Goal: Information Seeking & Learning: Learn about a topic

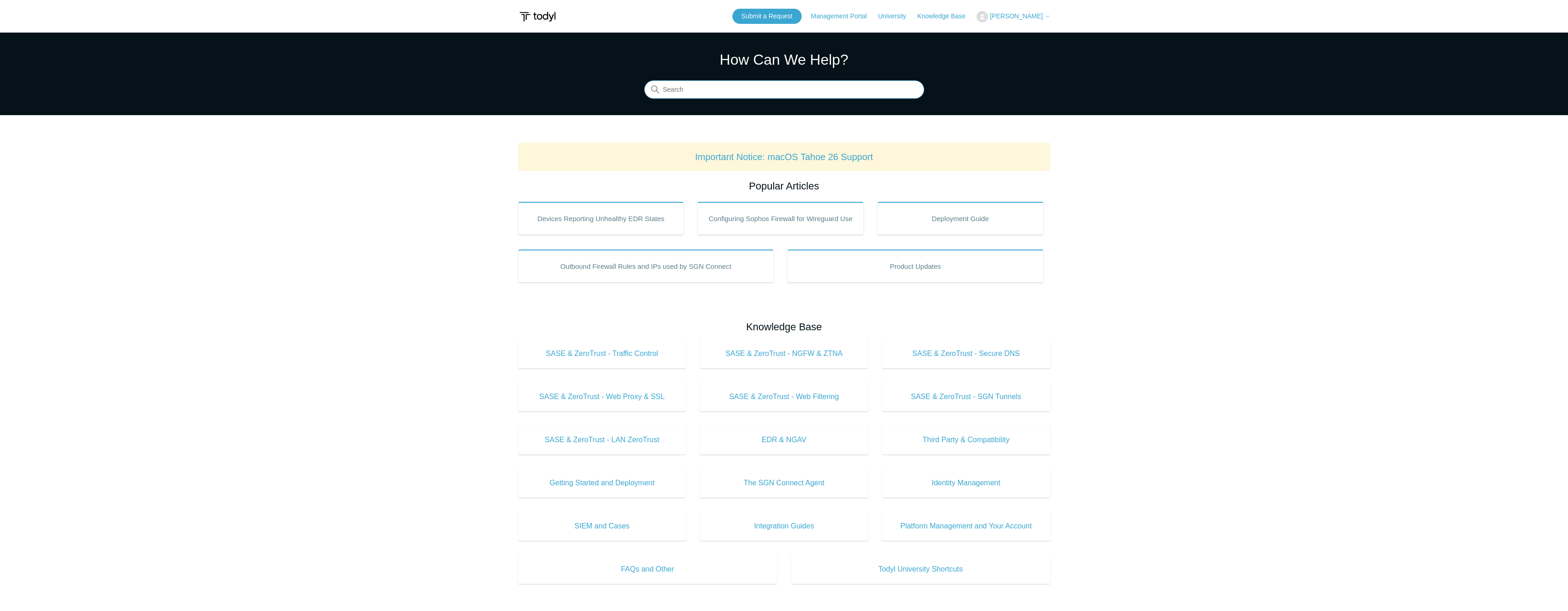
click at [698, 90] on input "Search" at bounding box center [784, 89] width 280 height 18
paste input "User based sources require MFA"
type input "User based sources require MFA"
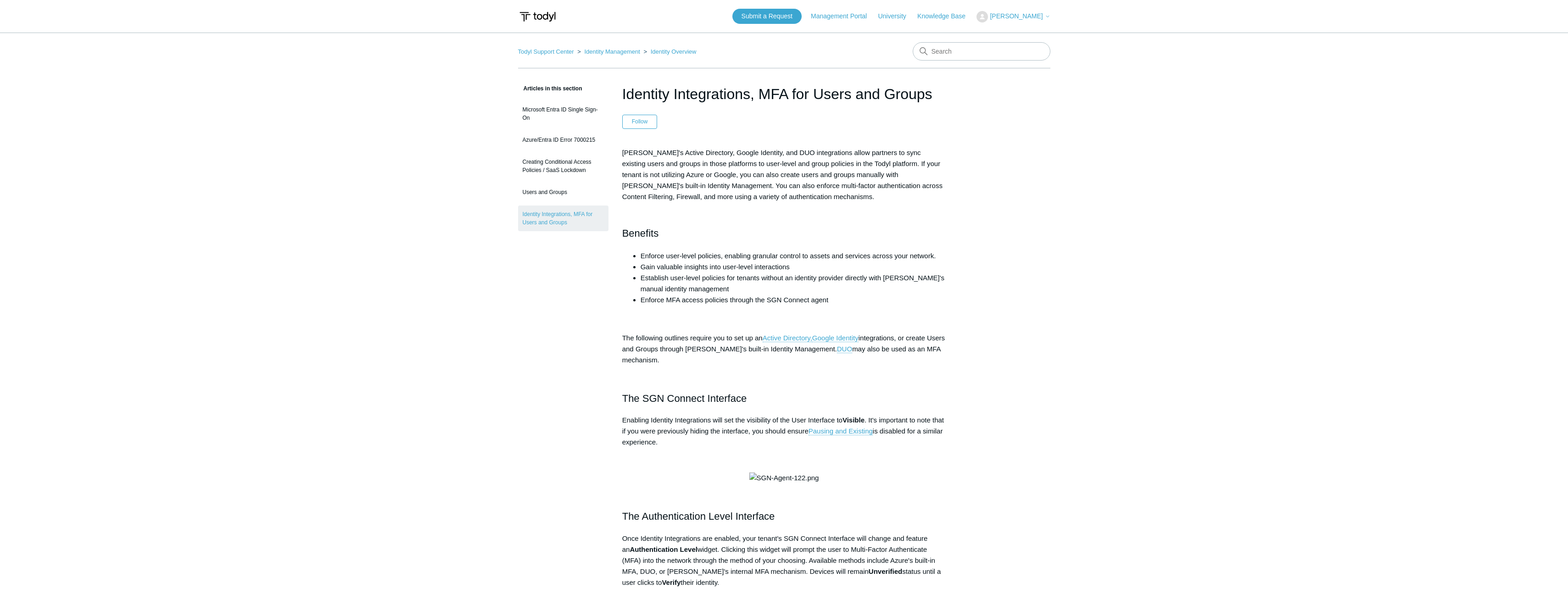
click at [812, 210] on h2 "Benefits" at bounding box center [784, 225] width 324 height 32
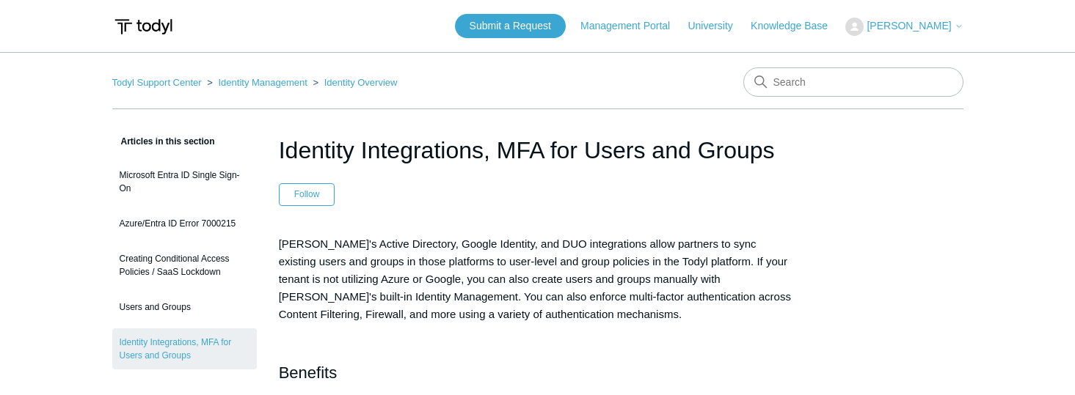
drag, startPoint x: 649, startPoint y: 263, endPoint x: 323, endPoint y: 278, distance: 326.8
click at [649, 263] on span "[PERSON_NAME]'s Active Directory, Google Identity, and DUO integrations allow p…" at bounding box center [535, 279] width 512 height 83
click at [553, 266] on span "[PERSON_NAME]'s Active Directory, Google Identity, and DUO integrations allow p…" at bounding box center [535, 279] width 512 height 83
